Goal: Transaction & Acquisition: Purchase product/service

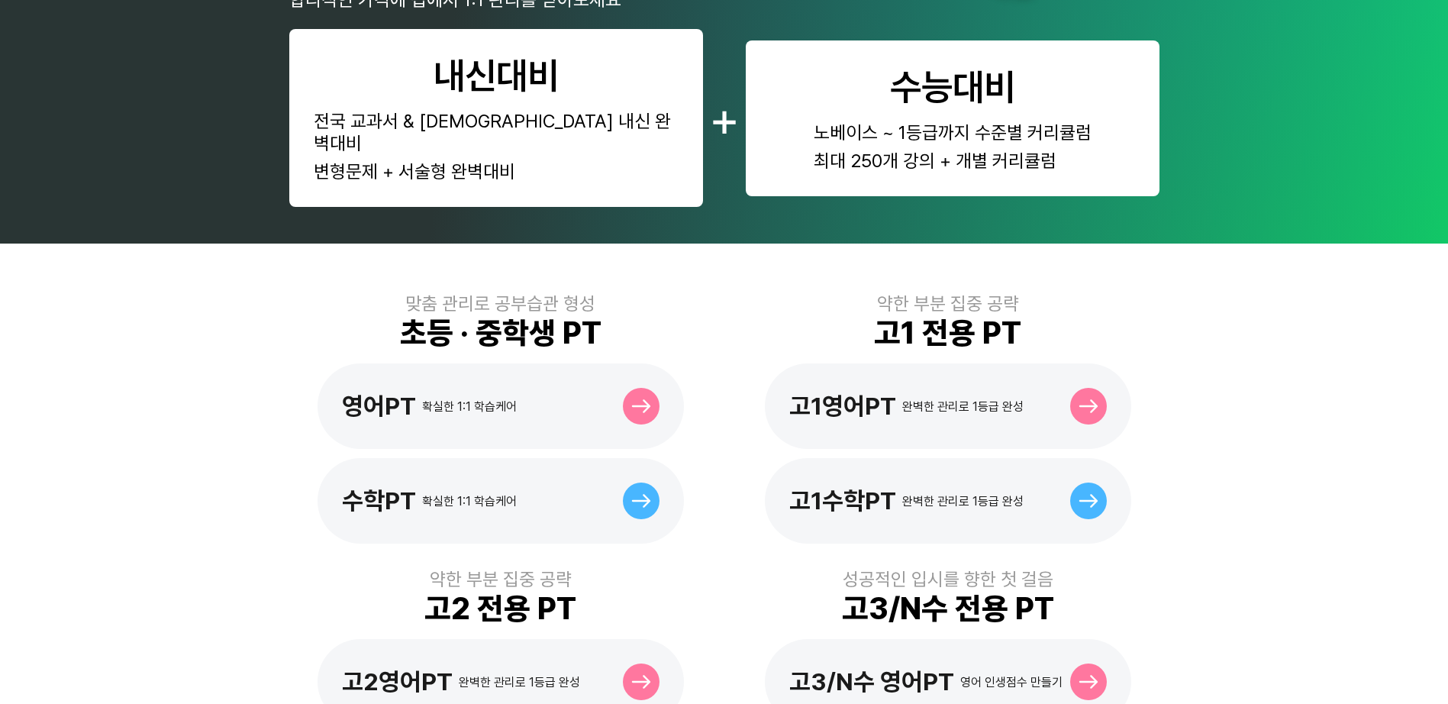
scroll to position [229, 0]
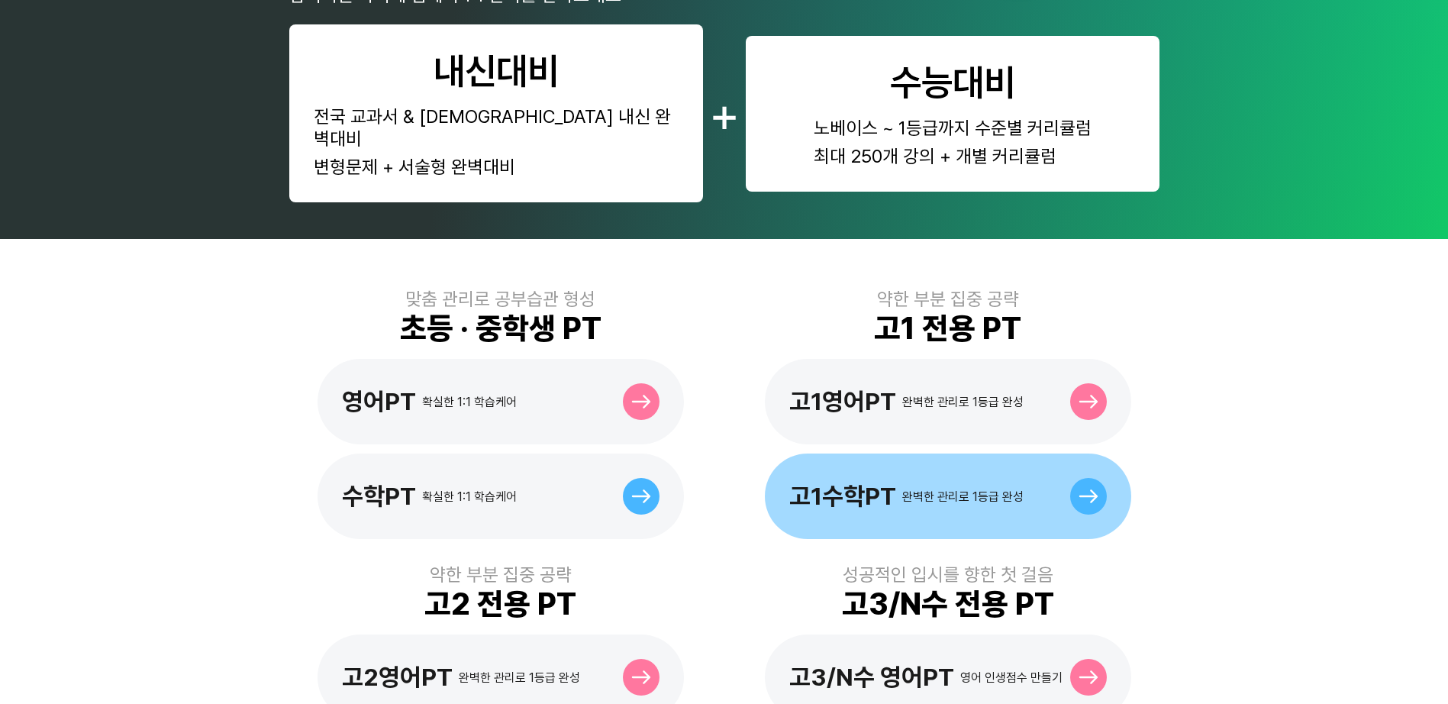
click at [1089, 489] on icon at bounding box center [1089, 496] width 20 height 14
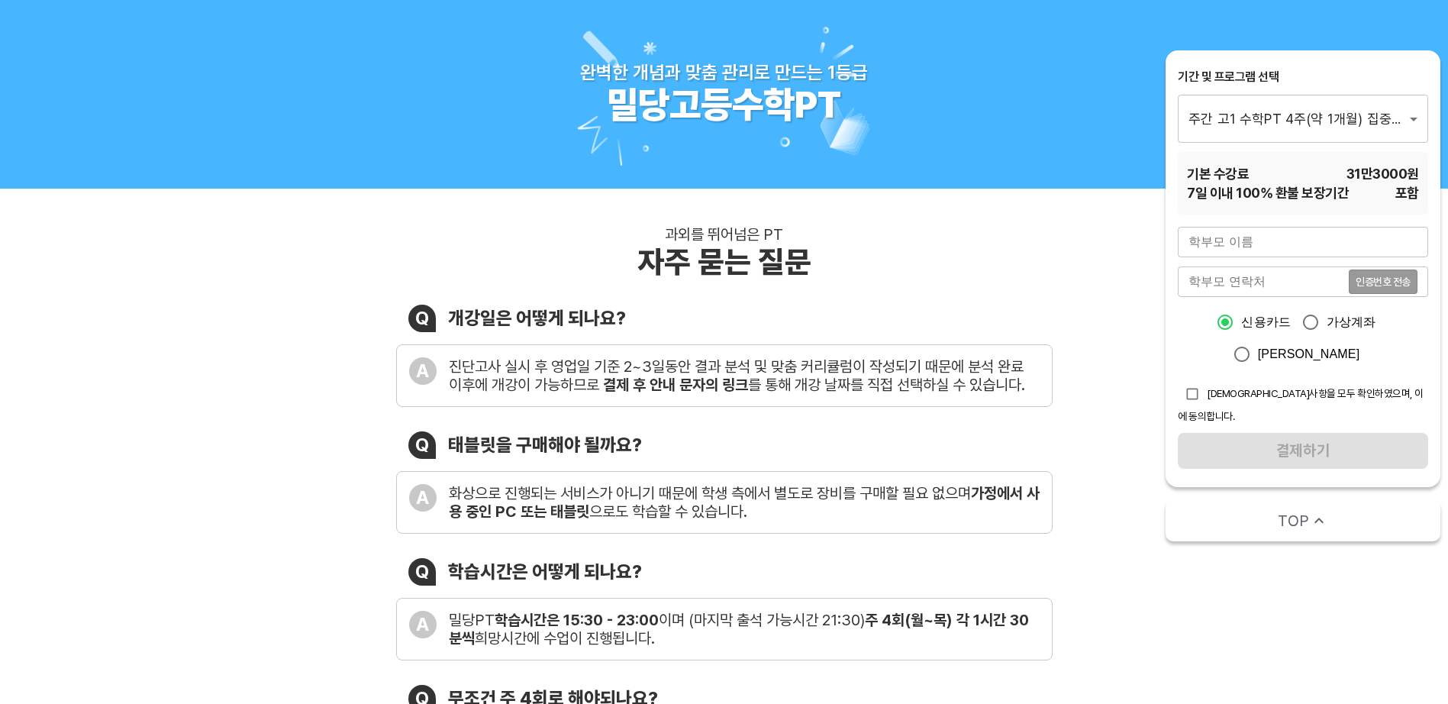
click at [1219, 239] on input "text" at bounding box center [1303, 242] width 250 height 31
type input "[PERSON_NAME]"
type input "01053483492"
click at [1385, 280] on span "인증번호 전송" at bounding box center [1383, 281] width 55 height 11
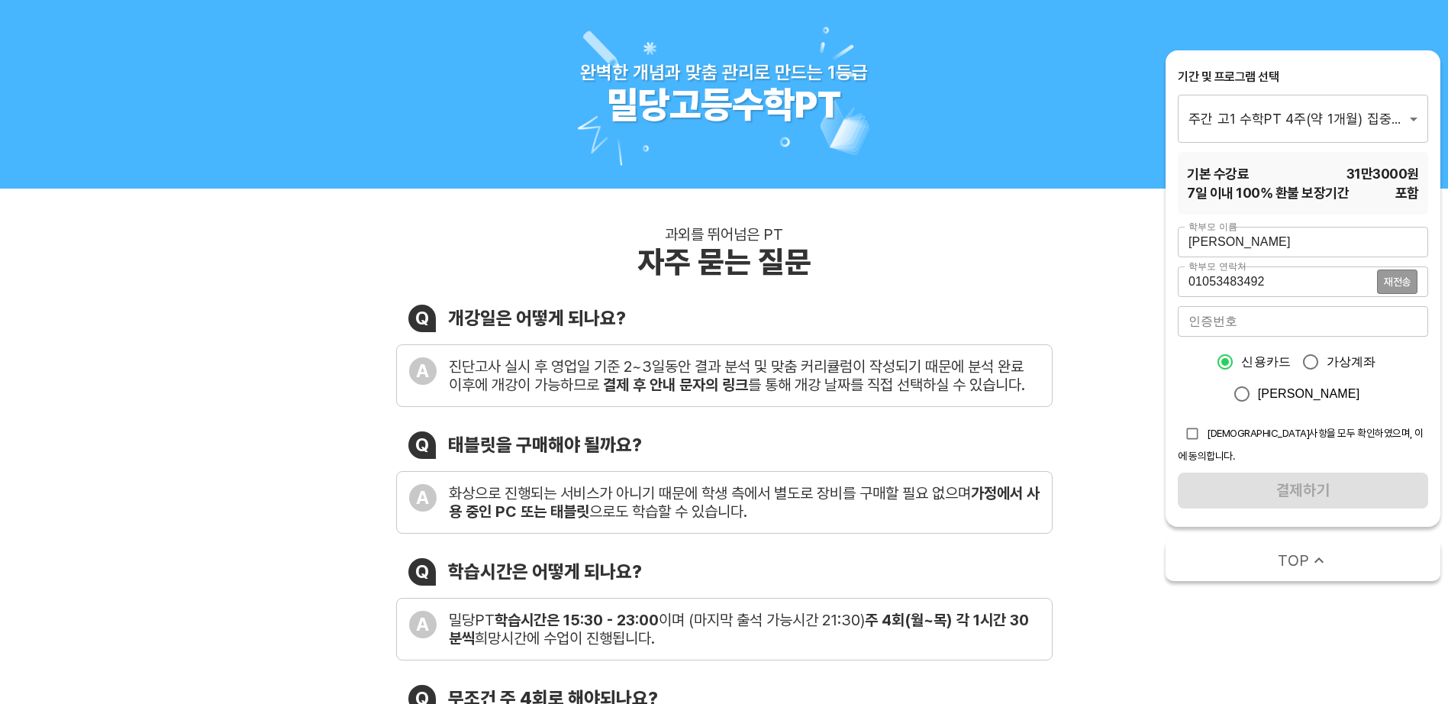
click at [1219, 327] on input "number" at bounding box center [1303, 321] width 250 height 31
type input "4068"
click at [1193, 431] on input "checkbox" at bounding box center [1192, 433] width 29 height 29
checkbox input "true"
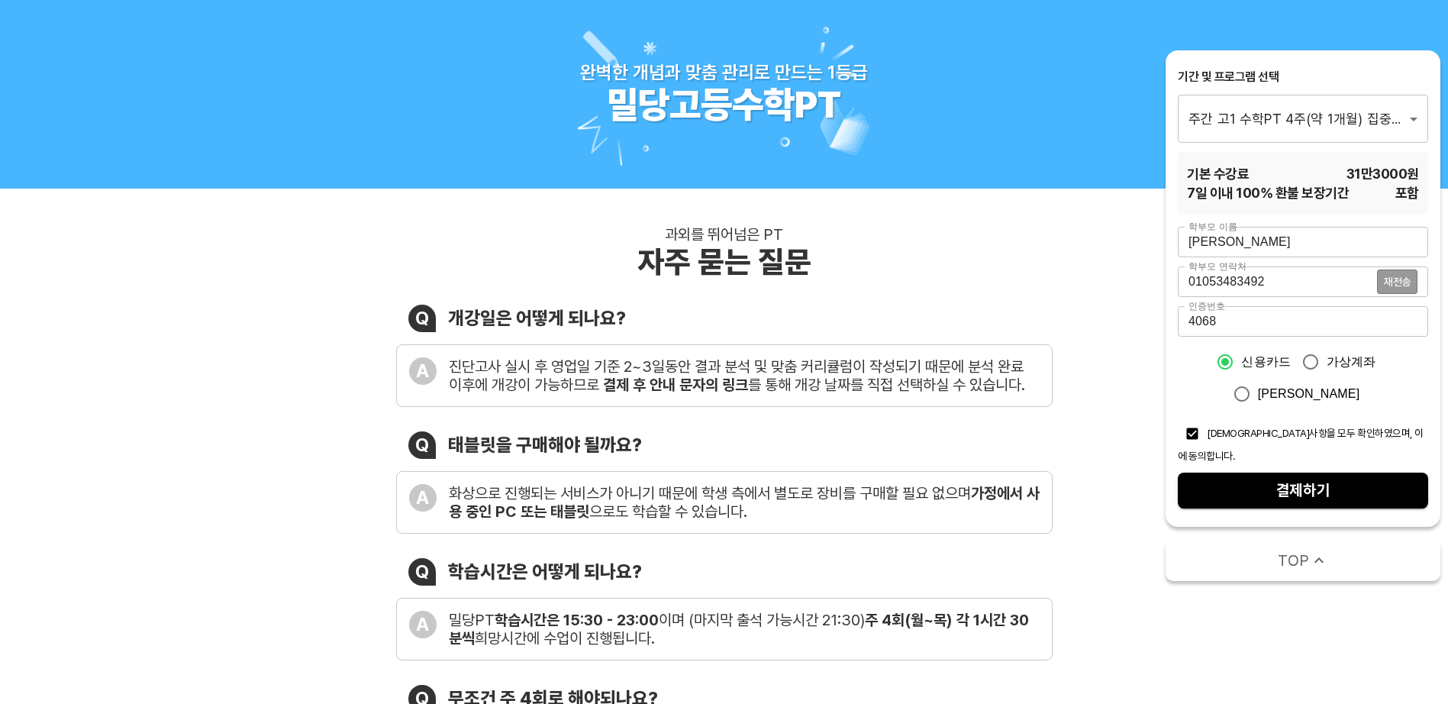
click at [1307, 477] on span "결제하기" at bounding box center [1303, 490] width 226 height 27
